Goal: Information Seeking & Learning: Learn about a topic

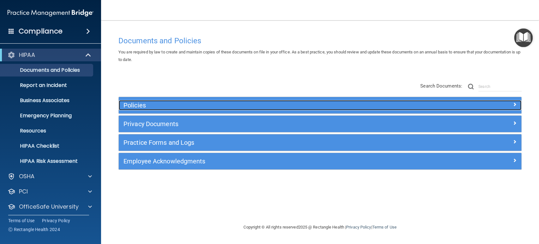
click at [137, 103] on h5 "Policies" at bounding box center [269, 105] width 292 height 7
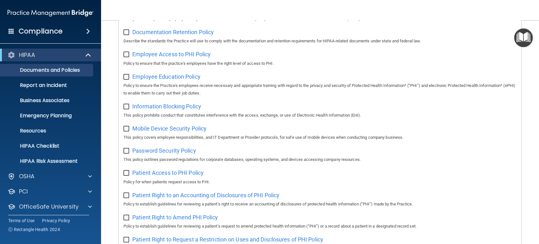
scroll to position [210, 0]
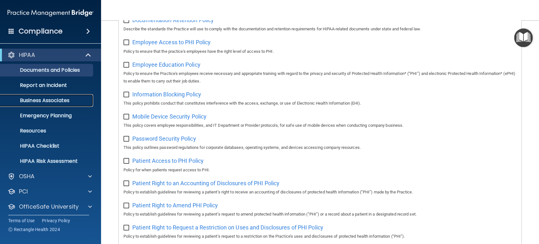
click at [66, 102] on p "Business Associates" at bounding box center [47, 100] width 86 height 6
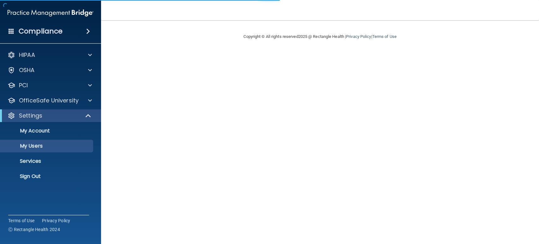
select select "20"
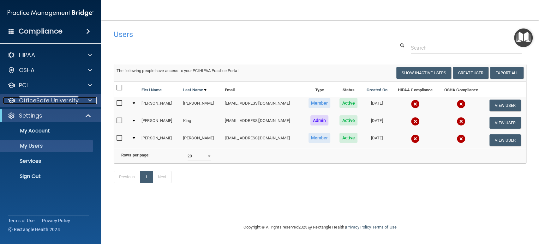
click at [92, 98] on div at bounding box center [89, 101] width 16 height 8
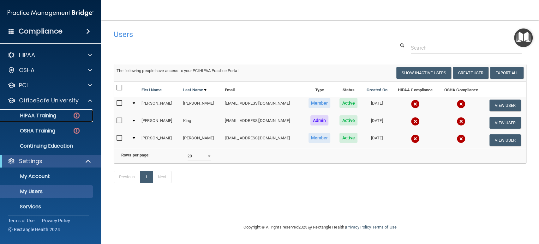
click at [63, 114] on div "HIPAA Training" at bounding box center [47, 115] width 86 height 6
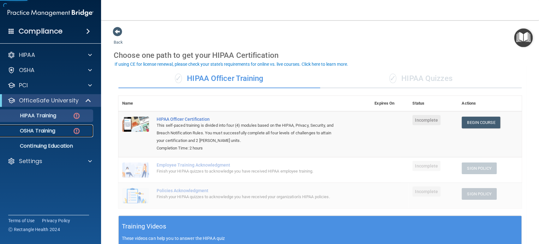
click at [62, 131] on div "OSHA Training" at bounding box center [47, 131] width 86 height 6
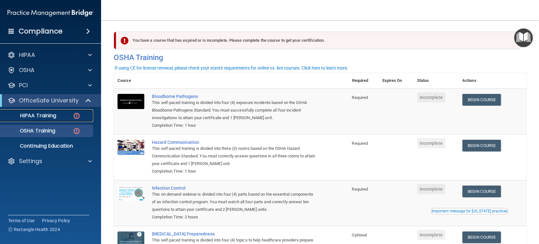
click at [39, 114] on p "HIPAA Training" at bounding box center [30, 115] width 52 height 6
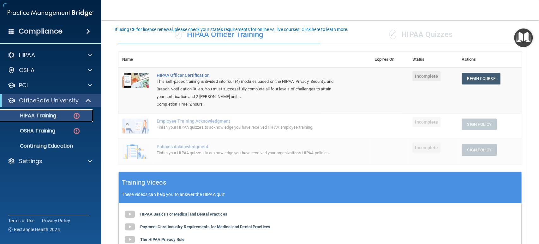
scroll to position [70, 0]
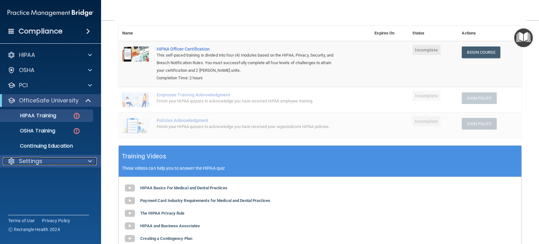
click at [84, 160] on div at bounding box center [89, 161] width 16 height 8
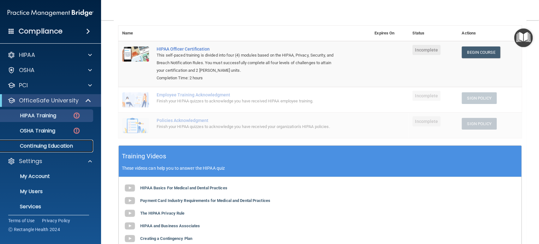
click at [55, 145] on p "Continuing Education" at bounding box center [47, 146] width 86 height 6
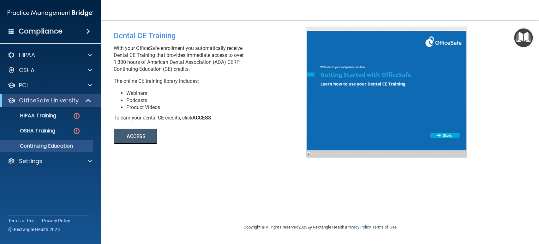
drag, startPoint x: 111, startPoint y: 62, endPoint x: 243, endPoint y: 62, distance: 131.6
click at [243, 62] on div "Dental CE Training With your OfficeSafe enrollment you automatically receive De…" at bounding box center [212, 85] width 206 height 117
click at [138, 137] on button "ACCESS" at bounding box center [136, 135] width 44 height 15
click at [221, 71] on p "With your OfficeSafe enrollment you automatically receive Dental CE Training th…" at bounding box center [212, 59] width 197 height 28
click at [88, 103] on span at bounding box center [88, 101] width 5 height 8
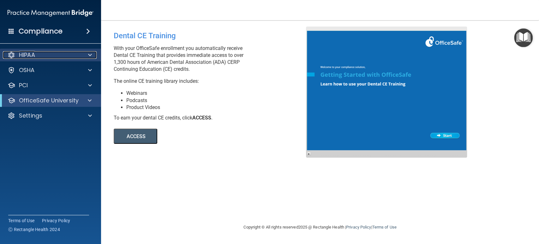
click at [91, 57] on span at bounding box center [90, 55] width 4 height 8
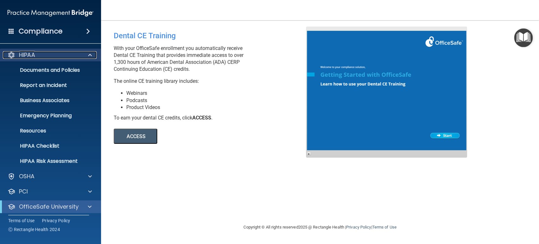
click at [88, 51] on span at bounding box center [90, 55] width 4 height 8
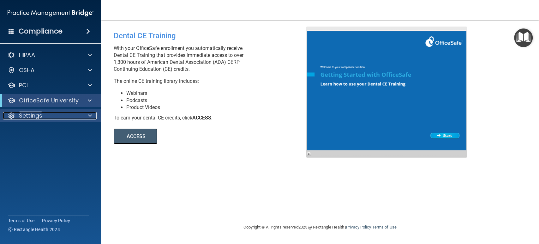
click at [92, 113] on span at bounding box center [90, 116] width 4 height 8
click at [90, 114] on span at bounding box center [90, 116] width 4 height 8
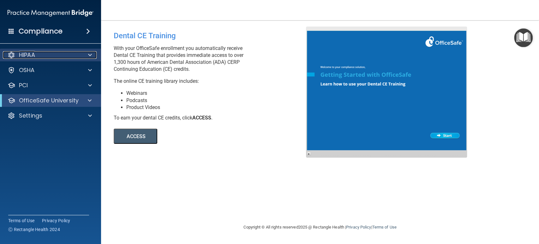
click at [89, 58] on span at bounding box center [90, 55] width 4 height 8
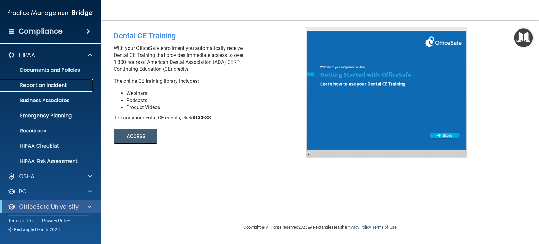
click at [54, 84] on p "Report an Incident" at bounding box center [47, 85] width 86 height 6
